Goal: Task Accomplishment & Management: Manage account settings

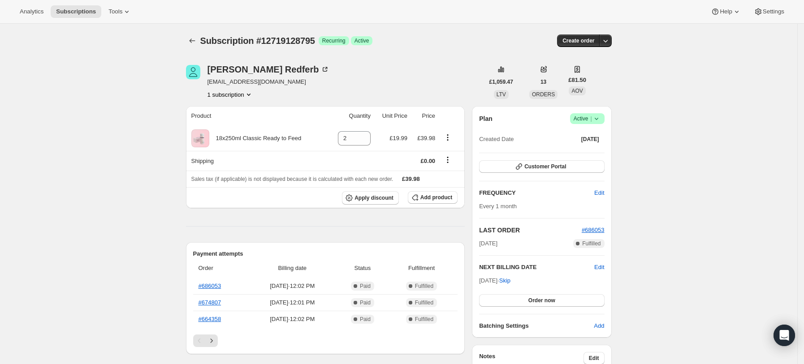
click at [600, 113] on span "Success Active |" at bounding box center [587, 118] width 35 height 11
click at [592, 150] on span "Cancel subscription" at bounding box center [591, 151] width 51 height 7
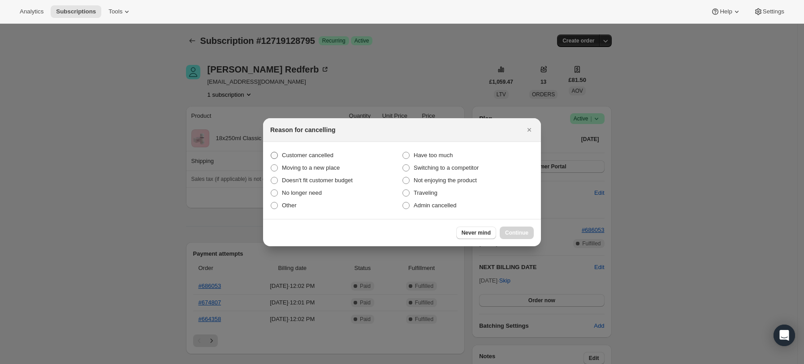
click at [307, 155] on span "Customer cancelled" at bounding box center [308, 155] width 52 height 7
click at [271, 152] on input "Customer cancelled" at bounding box center [271, 152] width 0 height 0
radio input "true"
click at [506, 225] on div "Never mind Continue" at bounding box center [402, 232] width 278 height 27
click at [514, 231] on span "Continue" at bounding box center [516, 232] width 23 height 7
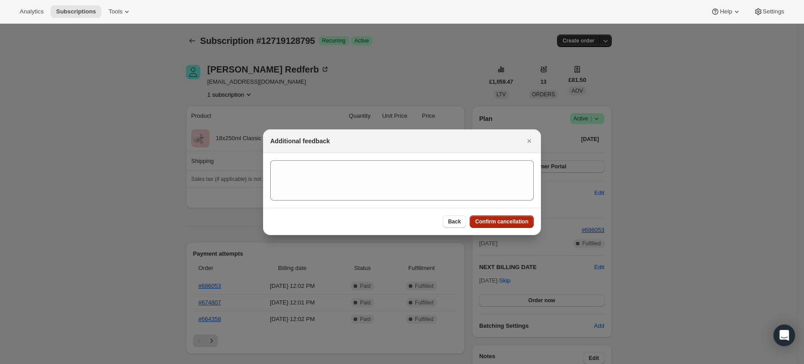
click at [506, 223] on span "Confirm cancellation" at bounding box center [501, 221] width 53 height 7
